Goal: Transaction & Acquisition: Register for event/course

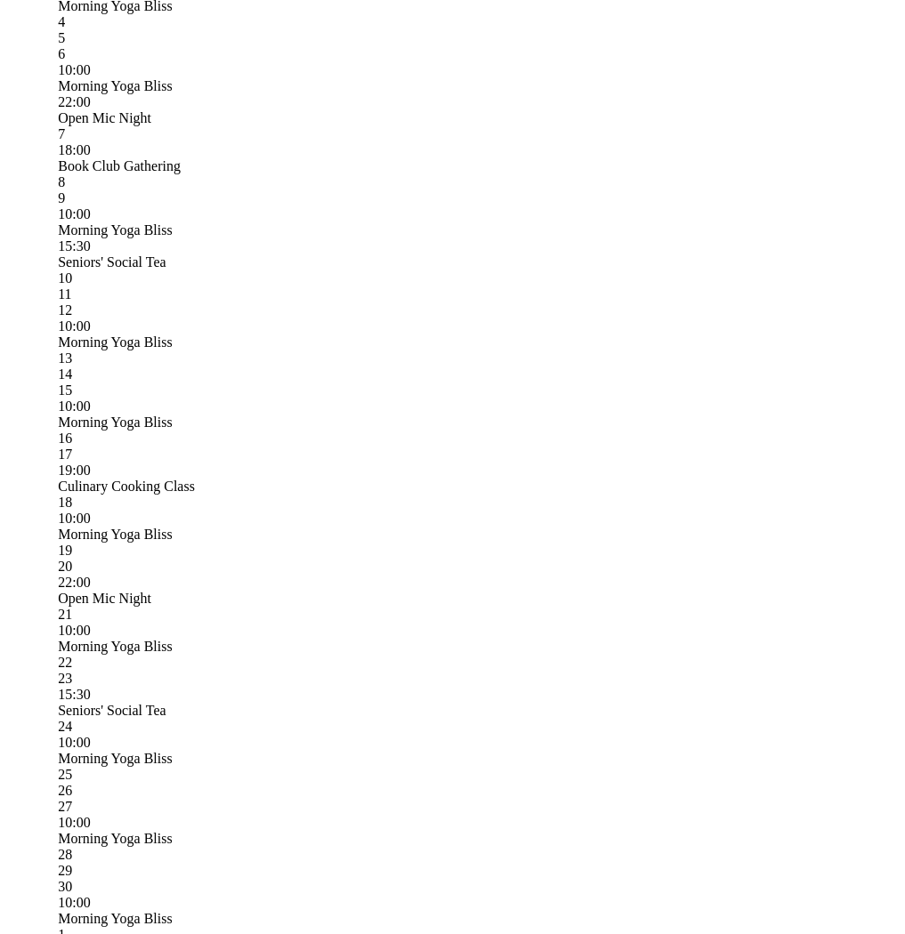
scroll to position [776, 0]
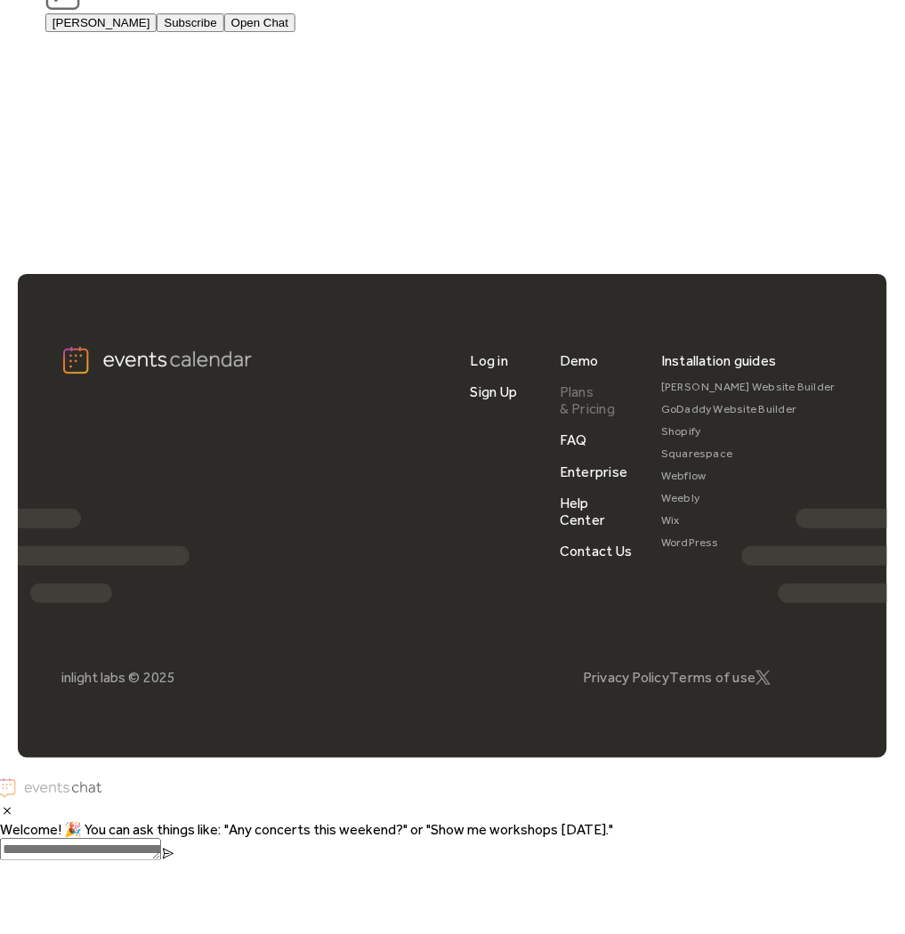
scroll to position [2242, 0]
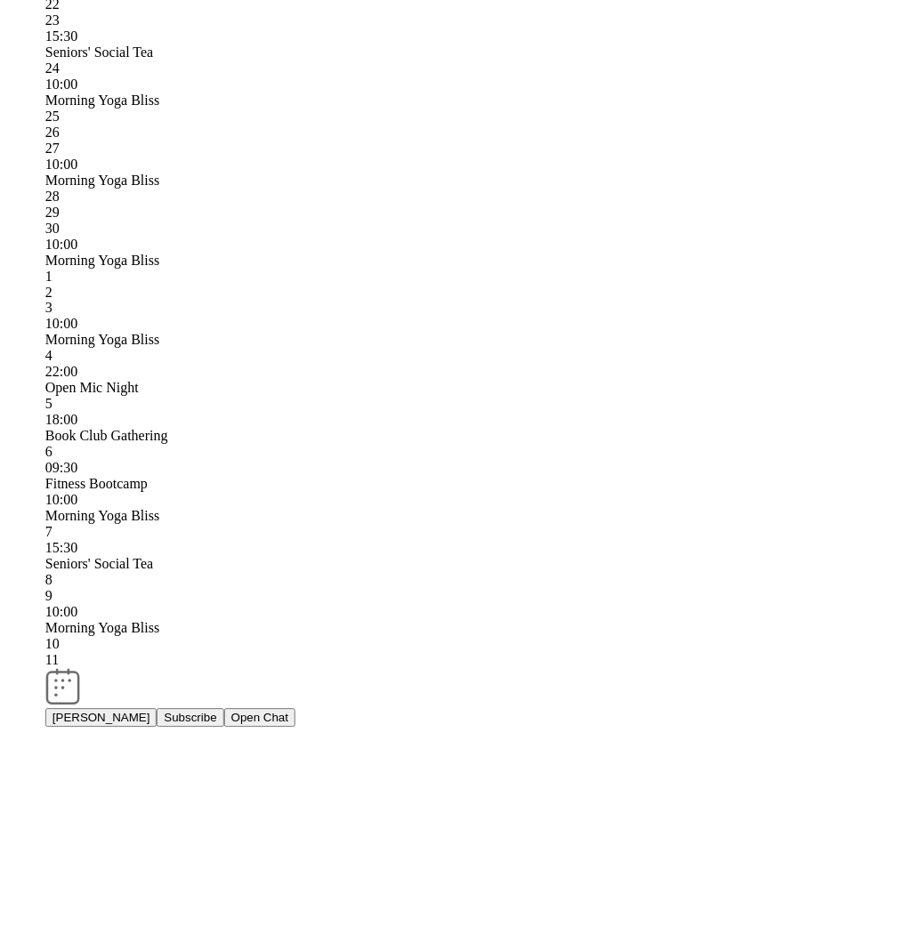
click at [295, 709] on button "Open Chat" at bounding box center [259, 718] width 71 height 19
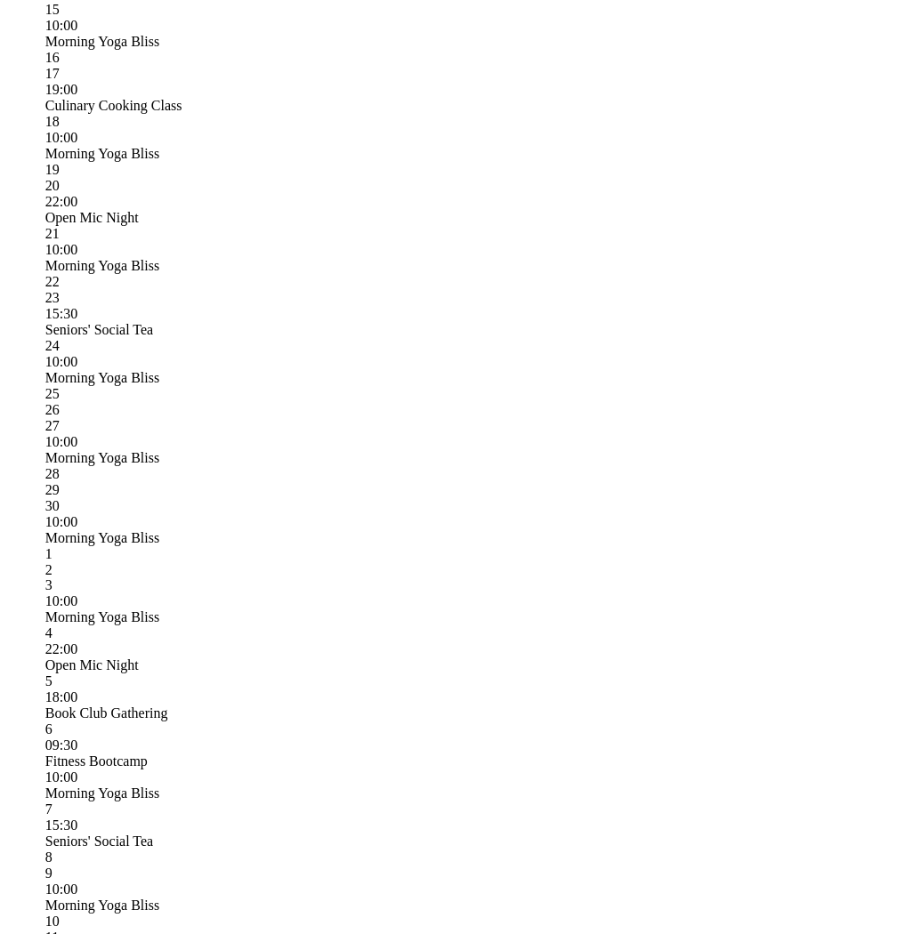
scroll to position [1151, 0]
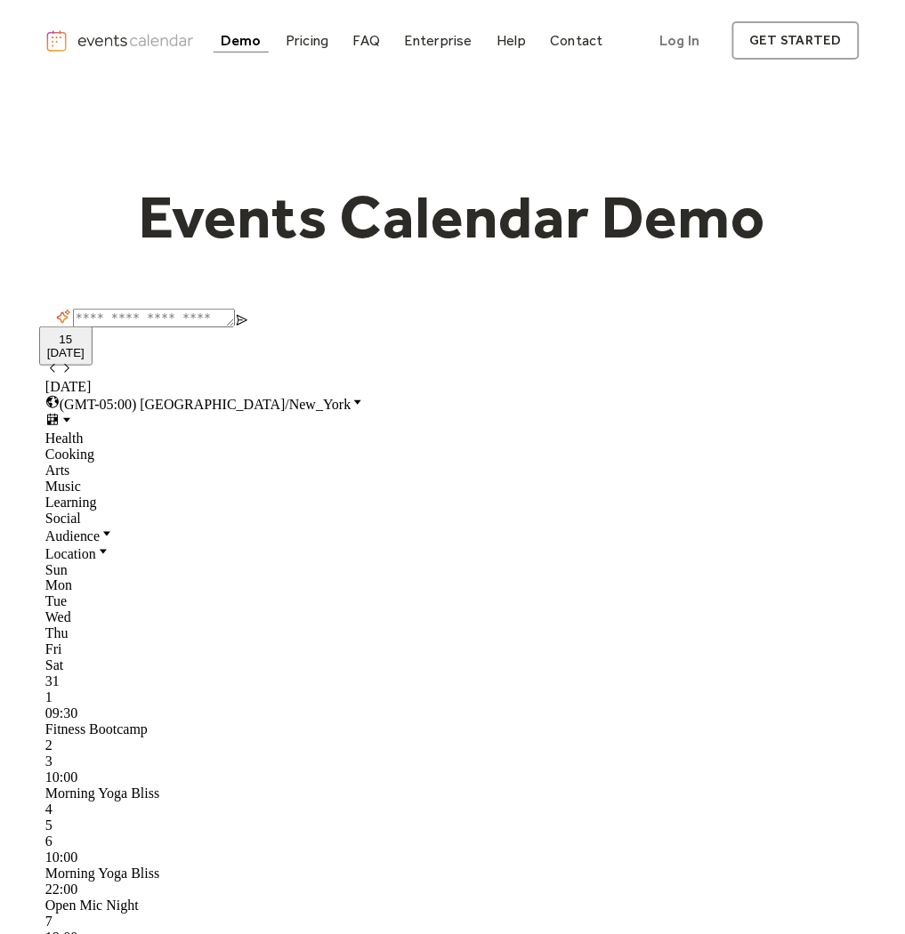
click at [77, 771] on span "10:00" at bounding box center [61, 778] width 32 height 15
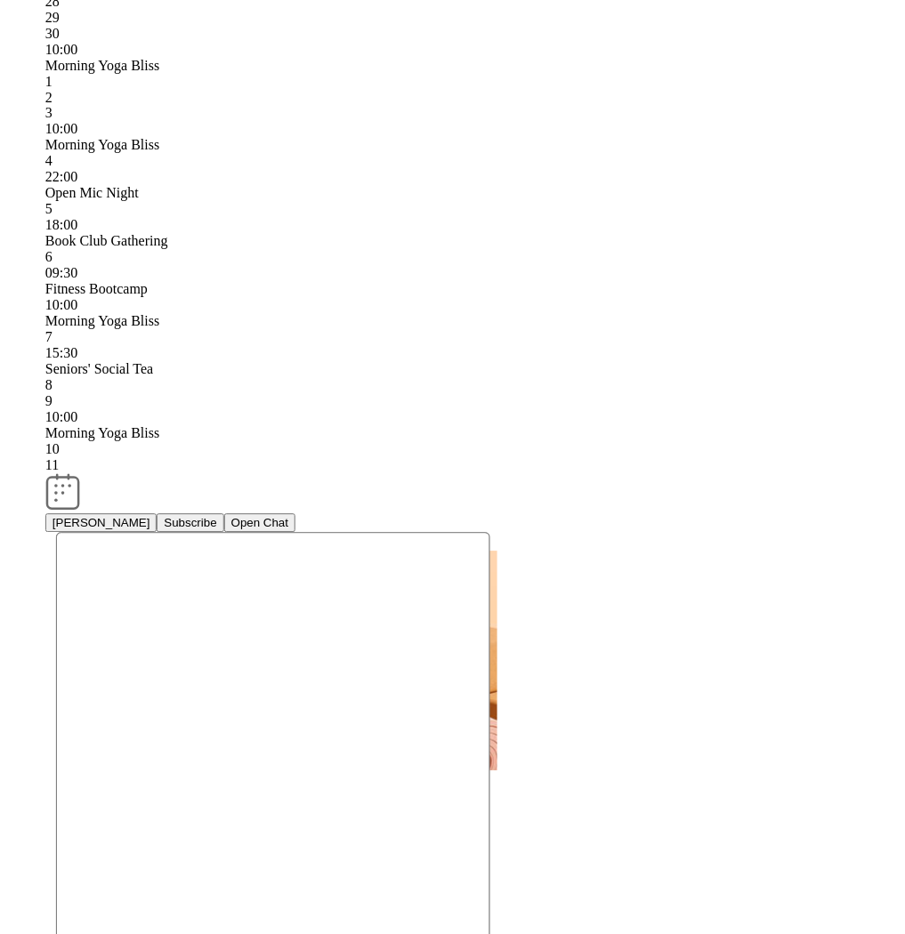
scroll to position [1447, 0]
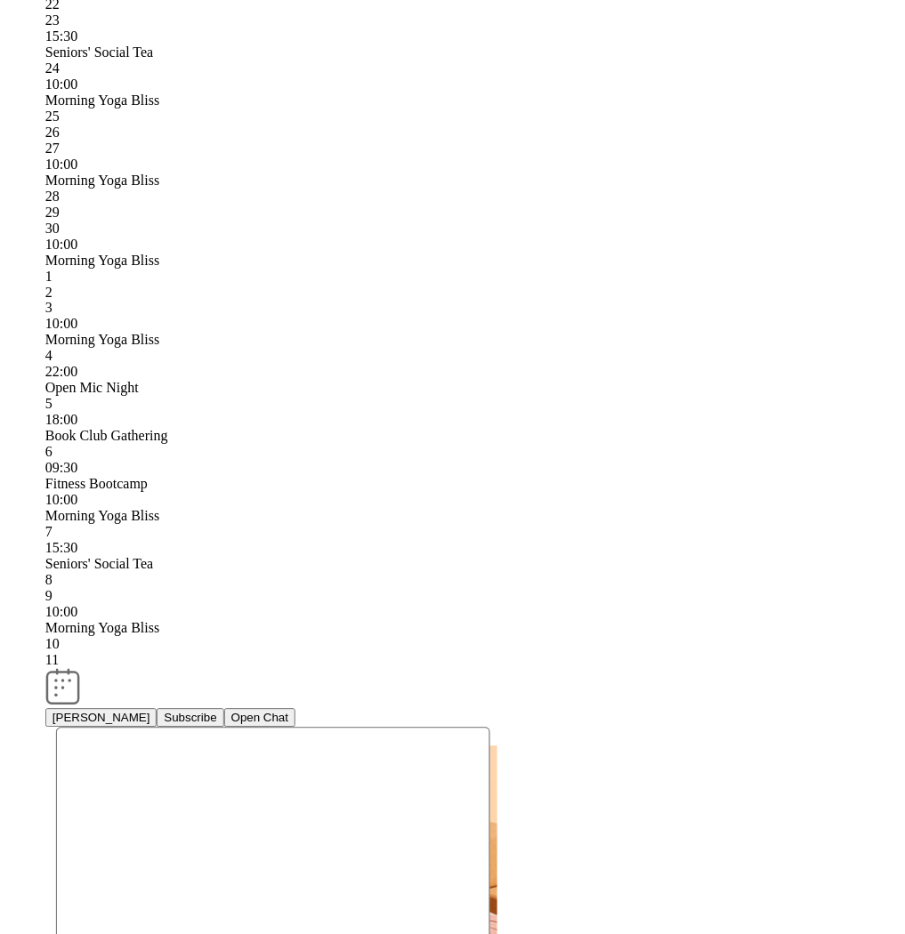
click at [388, 371] on div "Demo Pricing FAQ Enterprise Help Contact Log In Get Started Log In get started …" at bounding box center [452, 308] width 905 height 3511
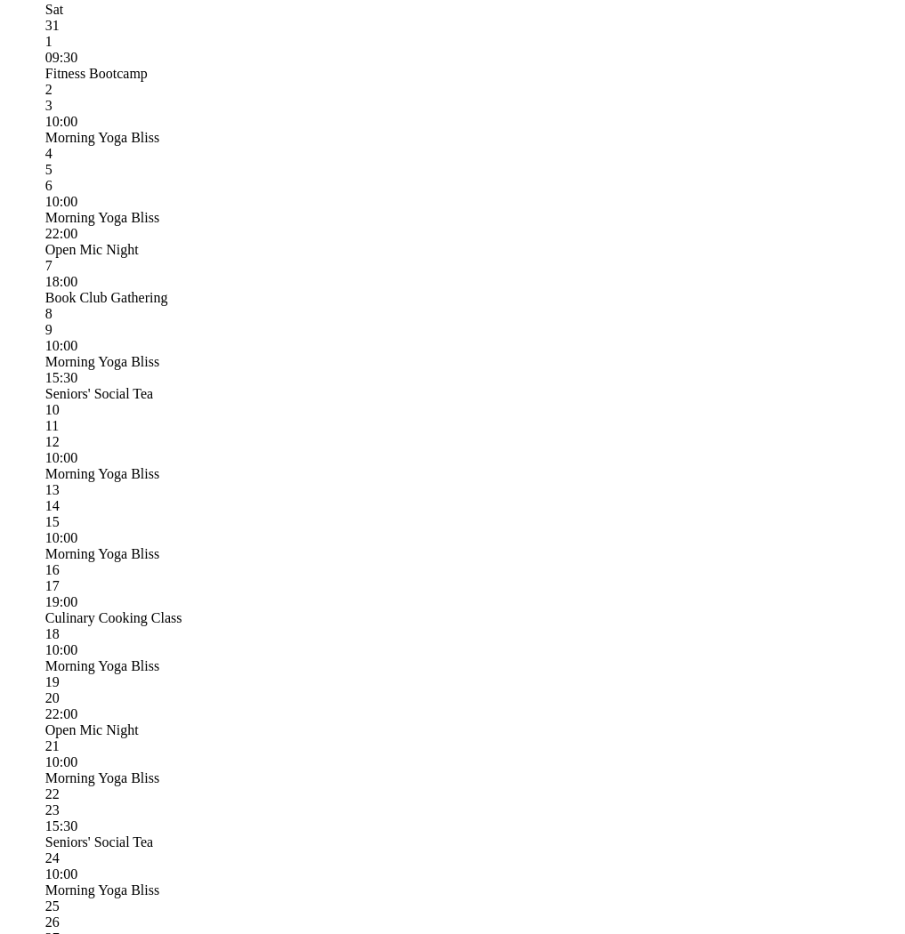
scroll to position [656, 0]
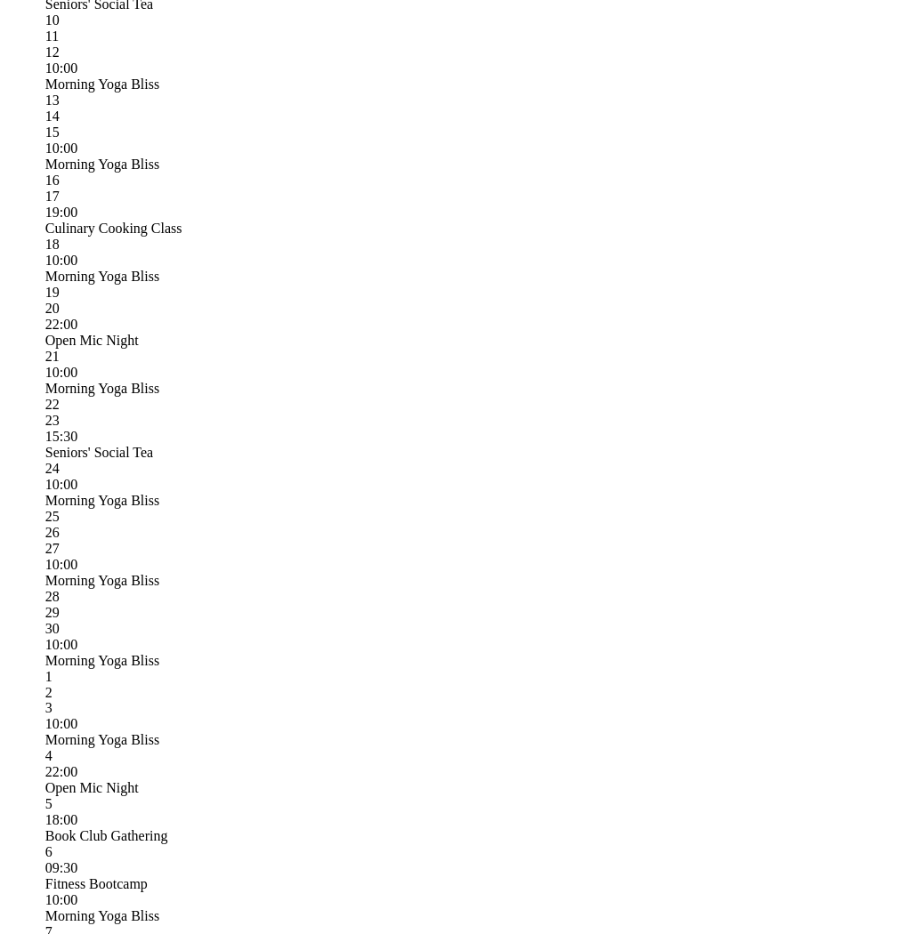
scroll to position [1052, 0]
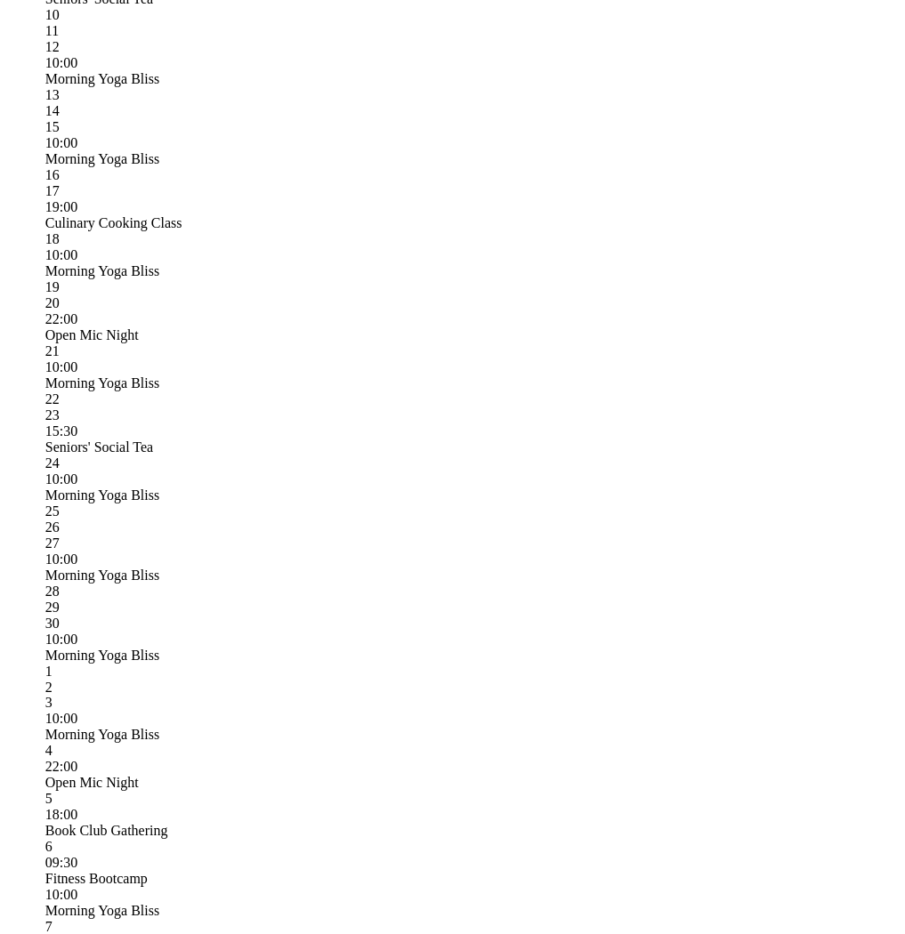
click at [671, 728] on div "Morning Yoga Bliss" at bounding box center [452, 736] width 814 height 16
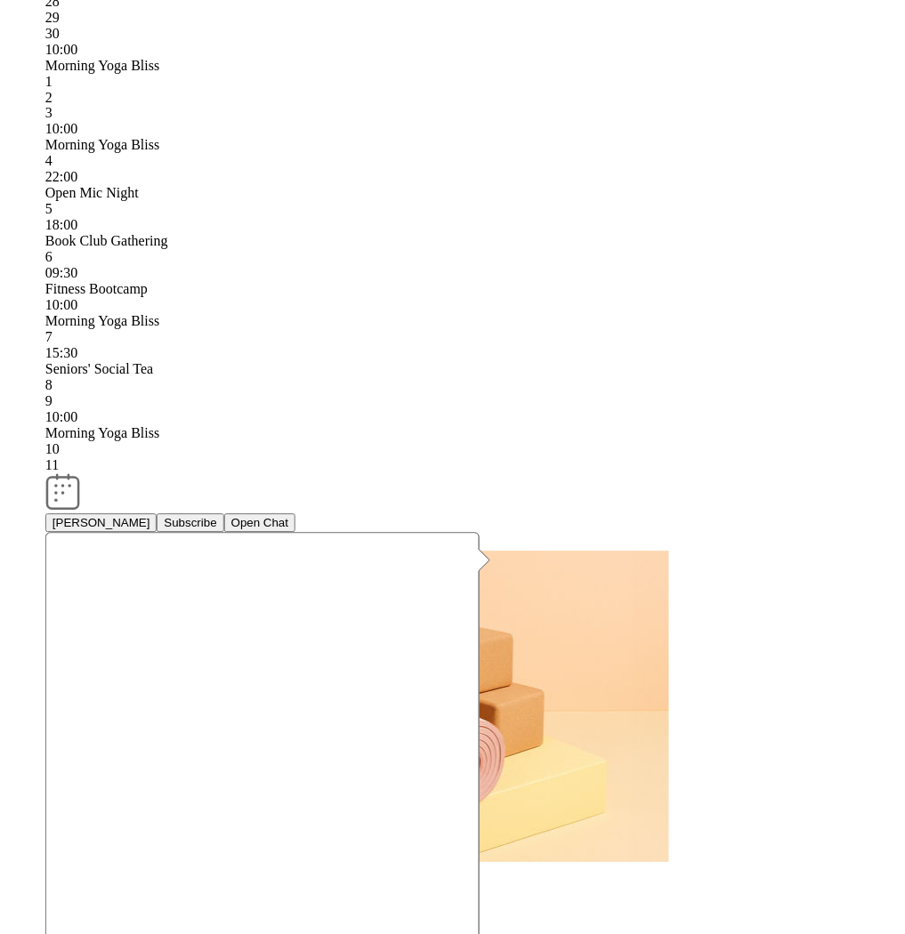
scroll to position [1447, 0]
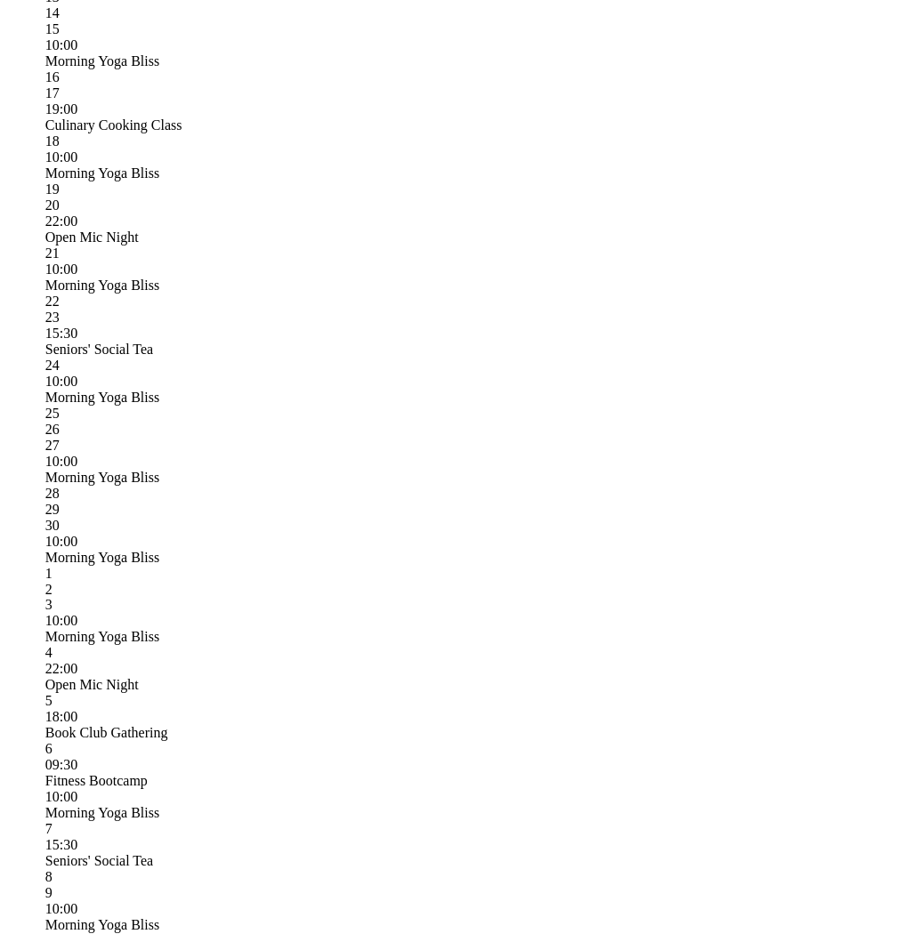
scroll to position [1052, 0]
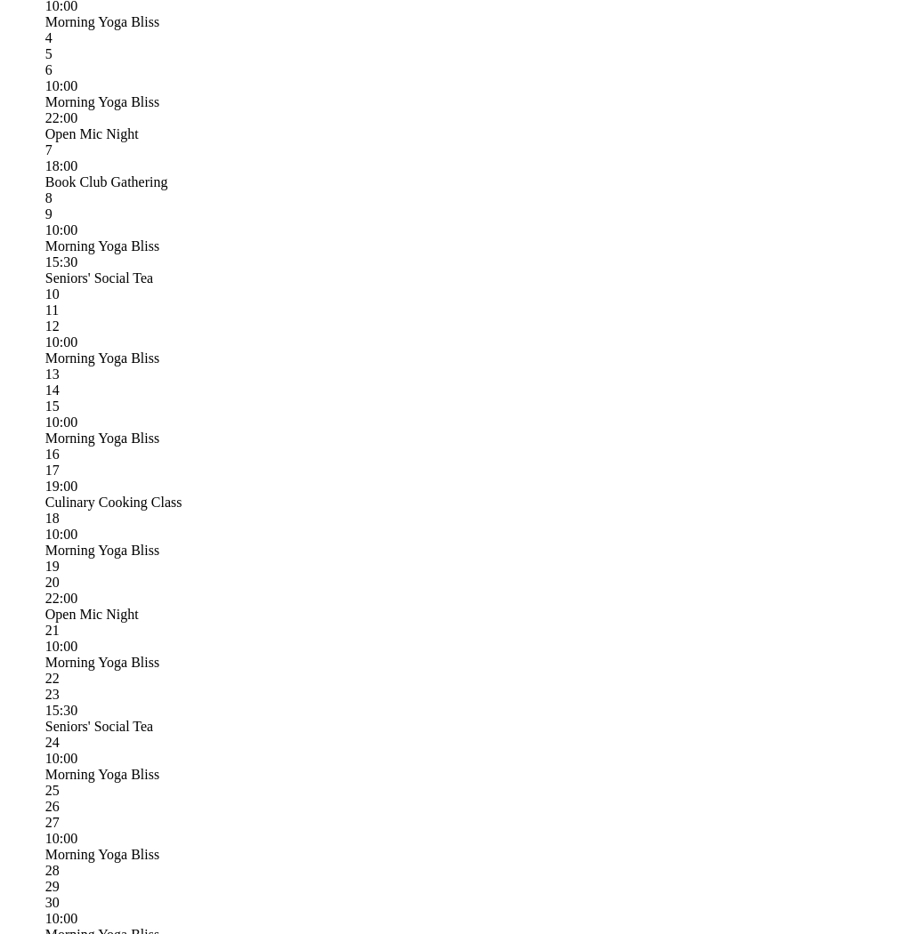
scroll to position [790, 0]
